Goal: Obtain resource: Obtain resource

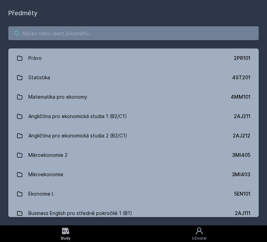
click at [105, 34] on input "search" at bounding box center [133, 33] width 250 height 14
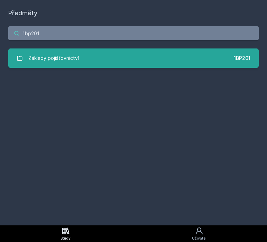
type input "1bp201"
click at [105, 53] on link "Základy pojišťovnictví 1BP201" at bounding box center [133, 57] width 250 height 19
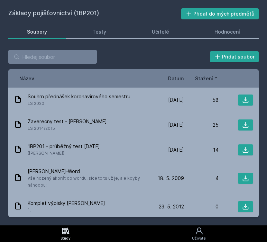
click at [175, 81] on span "Datum" at bounding box center [176, 78] width 16 height 7
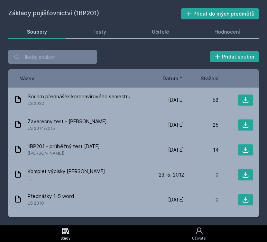
click at [175, 81] on span "Datum" at bounding box center [171, 78] width 16 height 7
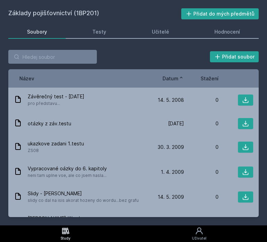
click at [175, 81] on span "Datum" at bounding box center [171, 78] width 16 height 7
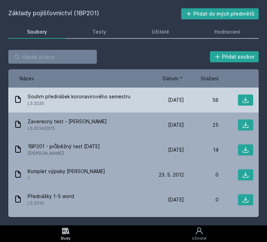
click at [133, 112] on div "Souhrn přednášek koronavirového semestru LS 2020 [DATE] [DATE] 58" at bounding box center [133, 100] width 250 height 25
click at [241, 103] on button at bounding box center [245, 99] width 15 height 11
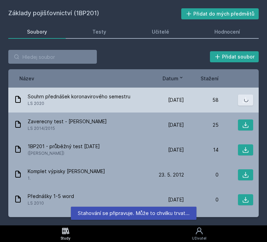
click at [241, 103] on button at bounding box center [245, 99] width 15 height 11
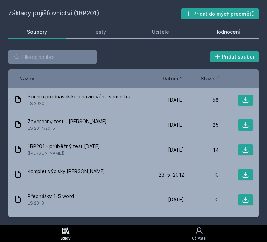
click at [226, 34] on div "Hodnocení" at bounding box center [227, 31] width 26 height 7
